Goal: Transaction & Acquisition: Purchase product/service

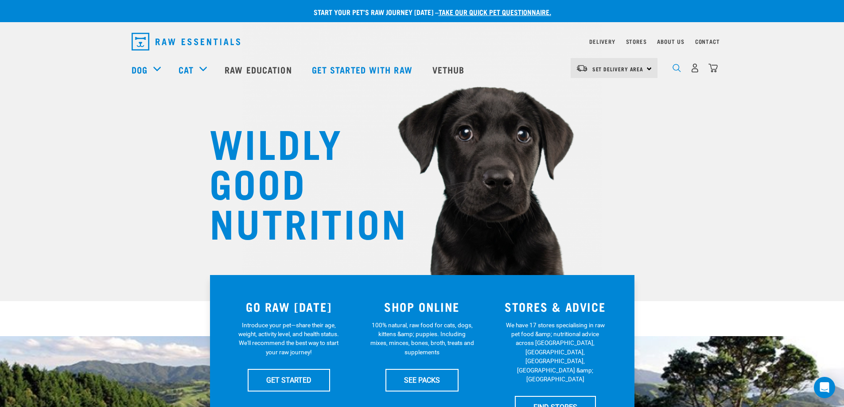
click at [673, 69] on img "dropdown navigation" at bounding box center [677, 68] width 8 height 8
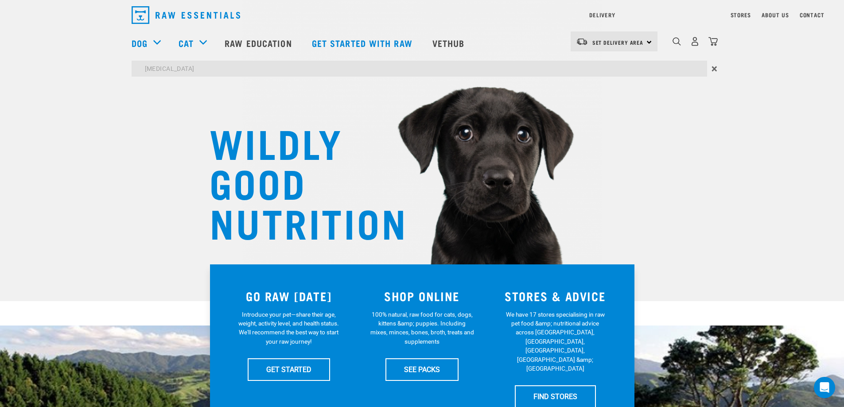
type input "trachea"
click at [496, 71] on input "trachea" at bounding box center [420, 69] width 576 height 16
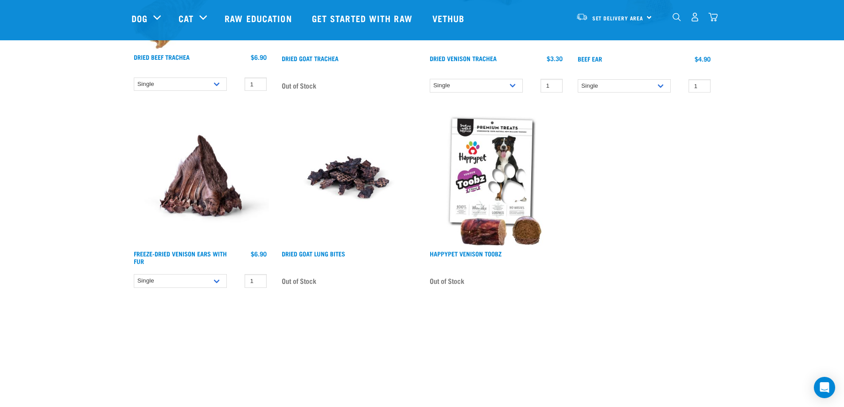
scroll to position [133, 0]
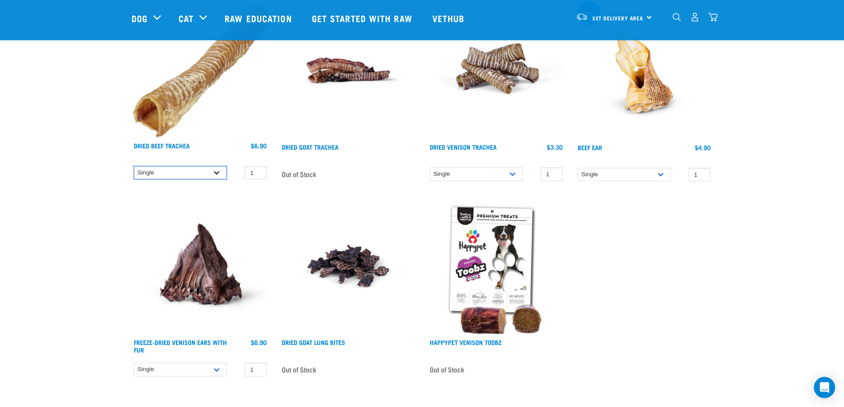
click at [165, 172] on select "Single 10 per pack 25 per pack" at bounding box center [180, 173] width 93 height 14
select select "682016"
click at [134, 166] on select "Single 10 per pack 25 per pack" at bounding box center [180, 173] width 93 height 14
click at [503, 173] on select "Single 10 per pack 25 per pack" at bounding box center [476, 175] width 93 height 14
select select "682017"
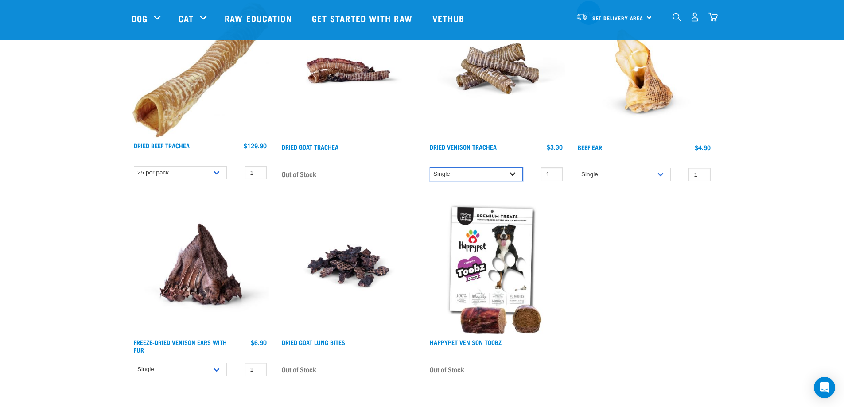
click at [430, 168] on select "Single 10 per pack 25 per pack" at bounding box center [476, 175] width 93 height 14
click at [201, 172] on select "Single 10 per pack 25 per pack" at bounding box center [180, 173] width 93 height 14
click at [134, 166] on select "Single 10 per pack 25 per pack" at bounding box center [180, 173] width 93 height 14
click at [184, 174] on select "Single 10 per pack 25 per pack" at bounding box center [180, 173] width 93 height 14
click at [134, 166] on select "Single 10 per pack 25 per pack" at bounding box center [180, 173] width 93 height 14
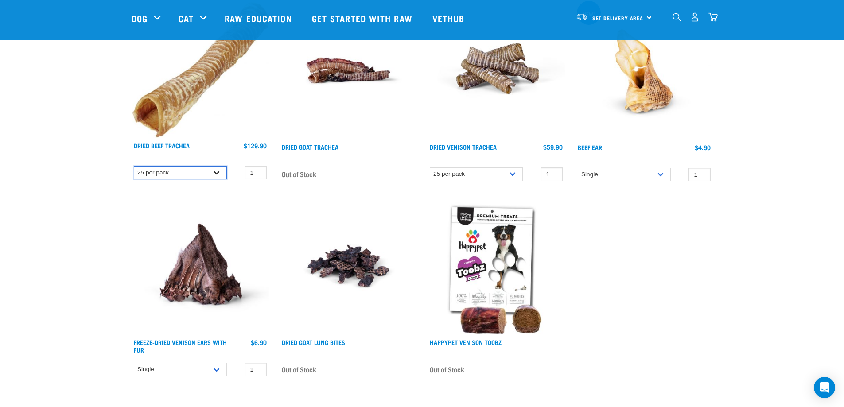
click at [180, 176] on select "Single 10 per pack 25 per pack" at bounding box center [180, 173] width 93 height 14
click at [134, 166] on select "Single 10 per pack 25 per pack" at bounding box center [180, 173] width 93 height 14
click at [179, 177] on select "Single 10 per pack 25 per pack" at bounding box center [180, 173] width 93 height 14
click at [134, 166] on select "Single 10 per pack 25 per pack" at bounding box center [180, 173] width 93 height 14
click at [177, 176] on select "Single 10 per pack 25 per pack" at bounding box center [180, 173] width 93 height 14
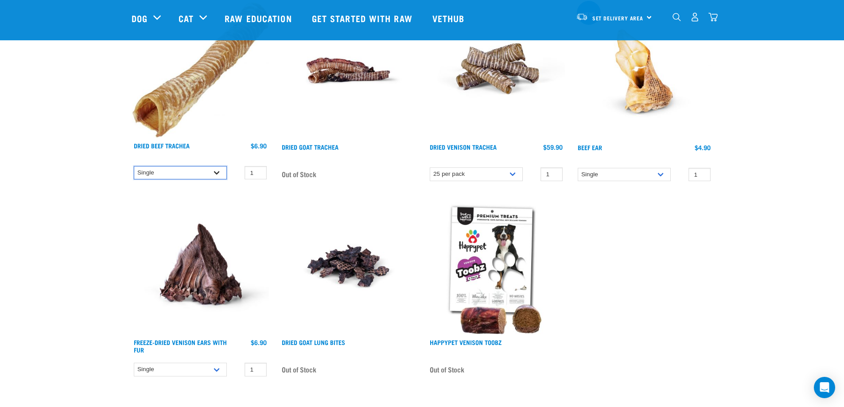
select select "682016"
click at [134, 166] on select "Single 10 per pack 25 per pack" at bounding box center [180, 173] width 93 height 14
click at [444, 176] on select "Single 10 per pack 25 per pack" at bounding box center [476, 175] width 93 height 14
click at [430, 168] on select "Single 10 per pack 25 per pack" at bounding box center [476, 175] width 93 height 14
click at [464, 172] on select "Single 10 per pack 25 per pack" at bounding box center [476, 175] width 93 height 14
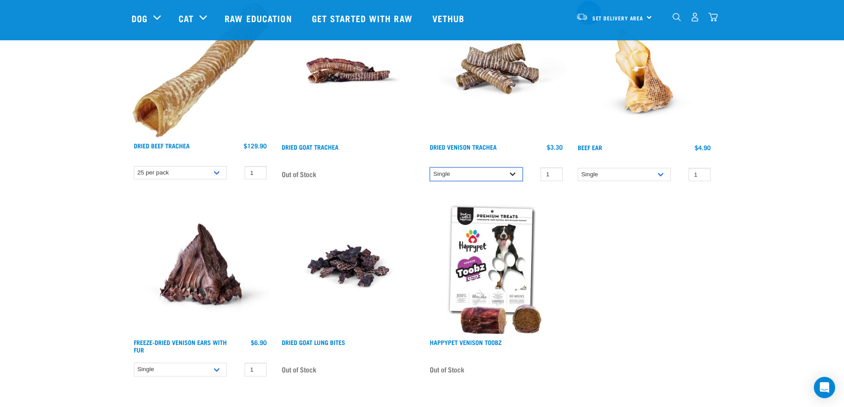
select select "682017"
click at [430, 168] on select "Single 10 per pack 25 per pack" at bounding box center [476, 175] width 93 height 14
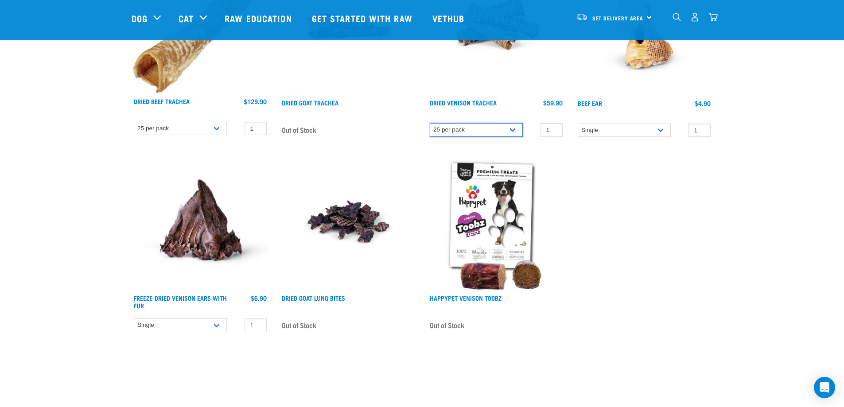
scroll to position [222, 0]
